Goal: Task Accomplishment & Management: Complete application form

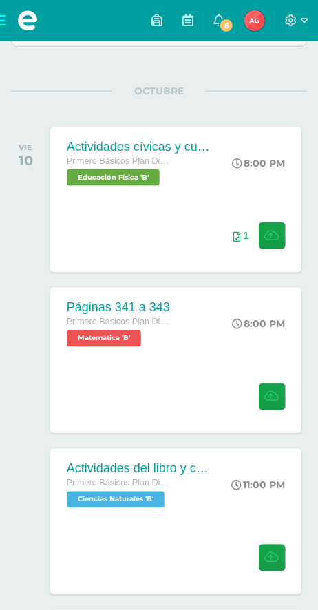
scroll to position [247, 0]
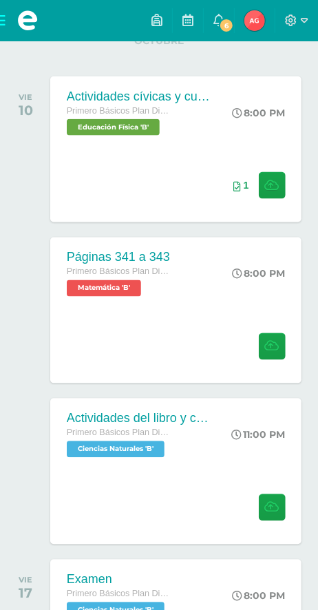
click at [238, 330] on div at bounding box center [269, 347] width 67 height 73
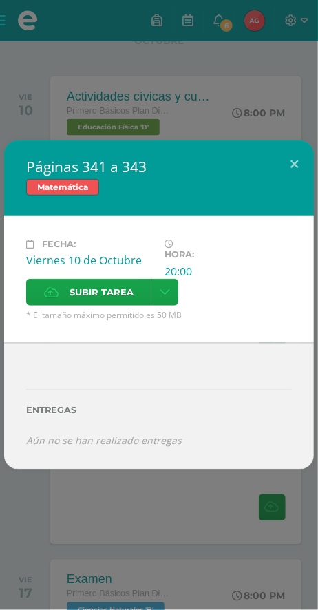
click at [279, 140] on div "Páginas 341 a 343 Matemática Fecha: [DATE] Hora: 20:00 División: Zona ?" at bounding box center [159, 305] width 318 height 610
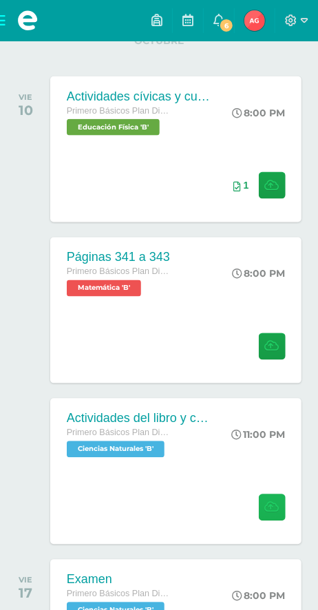
click at [259, 500] on button at bounding box center [272, 507] width 27 height 27
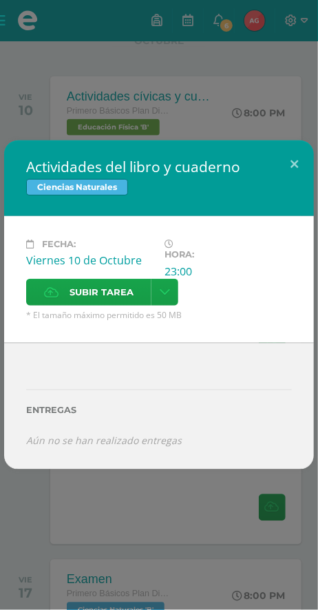
click at [114, 305] on span "Subir tarea" at bounding box center [102, 292] width 64 height 25
click at [0, 0] on input "Subir tarea" at bounding box center [0, 0] width 0 height 0
click at [106, 302] on span "Subir tarea" at bounding box center [102, 292] width 64 height 25
click at [0, 0] on input "Subir tarea" at bounding box center [0, 0] width 0 height 0
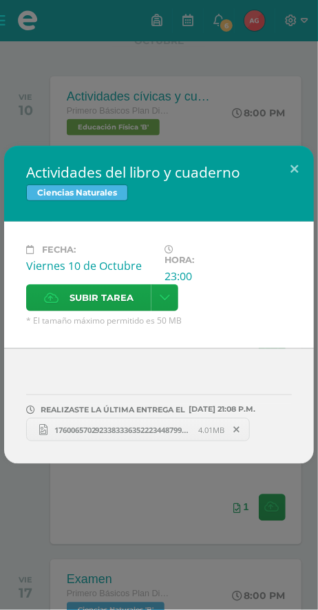
click at [74, 286] on span "Subir tarea" at bounding box center [102, 297] width 64 height 25
click at [0, 0] on input "Subir tarea" at bounding box center [0, 0] width 0 height 0
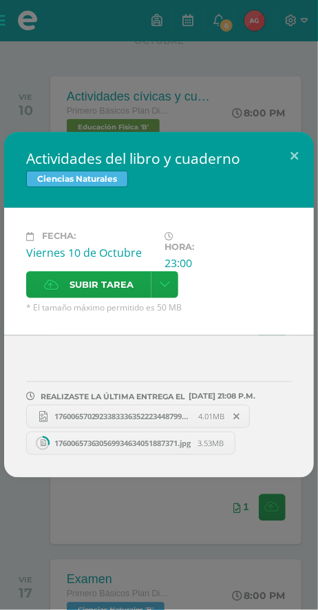
click at [79, 277] on span "Subir tarea" at bounding box center [102, 284] width 64 height 25
click at [0, 0] on input "Subir tarea" at bounding box center [0, 0] width 0 height 0
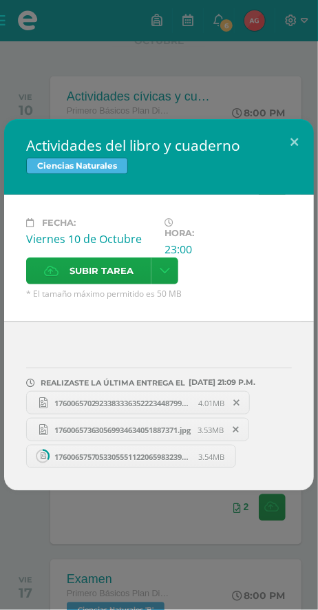
click at [51, 297] on div "Fecha: [DATE] Hora: 23:00 División: Zona Subir tarea Cancelar" at bounding box center [159, 258] width 310 height 127
click at [34, 279] on label "Subir tarea" at bounding box center [88, 271] width 125 height 27
click at [0, 0] on input "Subir tarea" at bounding box center [0, 0] width 0 height 0
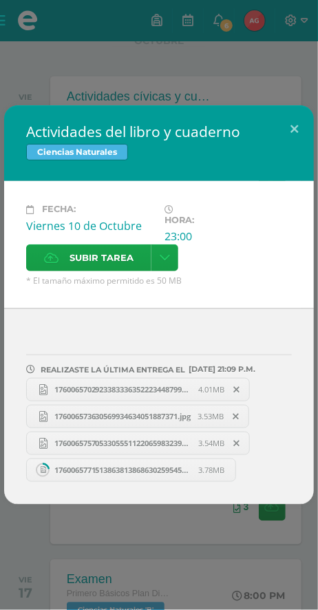
click at [67, 248] on label "Subir tarea" at bounding box center [88, 257] width 125 height 27
click at [0, 0] on input "Subir tarea" at bounding box center [0, 0] width 0 height 0
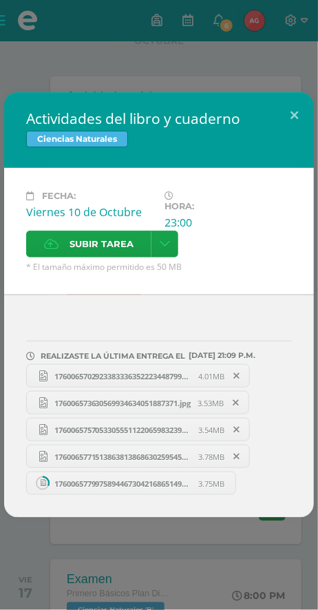
click at [74, 244] on span "Subir tarea" at bounding box center [102, 243] width 64 height 25
click at [0, 0] on input "Subir tarea" at bounding box center [0, 0] width 0 height 0
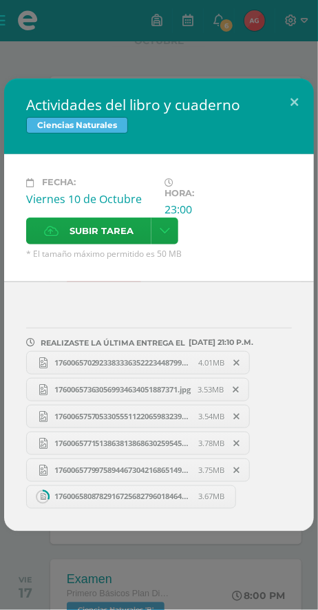
click at [100, 229] on span "Subir tarea" at bounding box center [102, 230] width 64 height 25
click at [0, 0] on input "Subir tarea" at bounding box center [0, 0] width 0 height 0
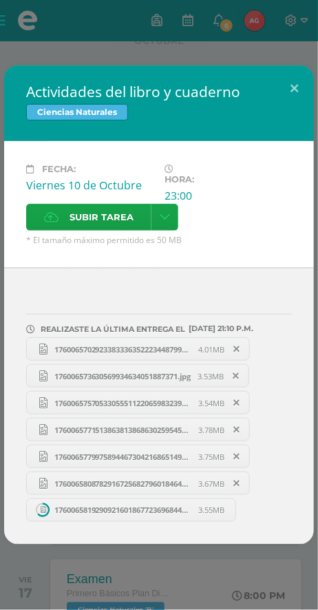
click at [100, 205] on span "Subir tarea" at bounding box center [102, 217] width 64 height 25
click at [0, 0] on input "Subir tarea" at bounding box center [0, 0] width 0 height 0
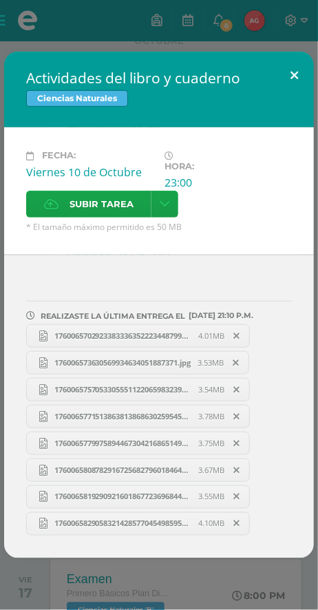
click at [298, 72] on button at bounding box center [294, 75] width 39 height 47
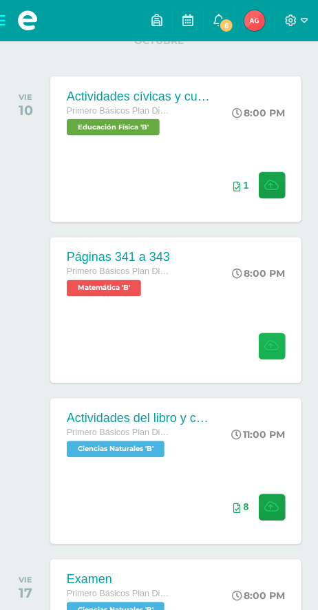
click at [273, 358] on button at bounding box center [272, 346] width 27 height 27
